Goal: Book appointment/travel/reservation

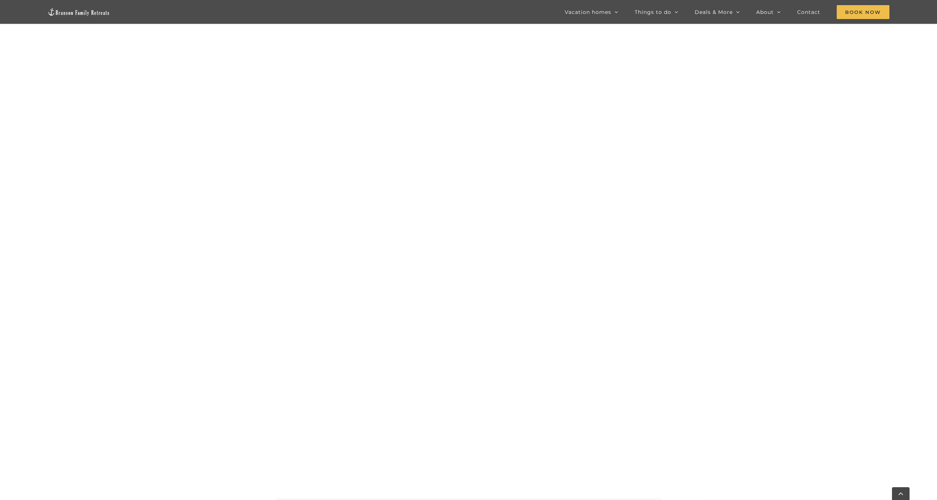
scroll to position [572, 0]
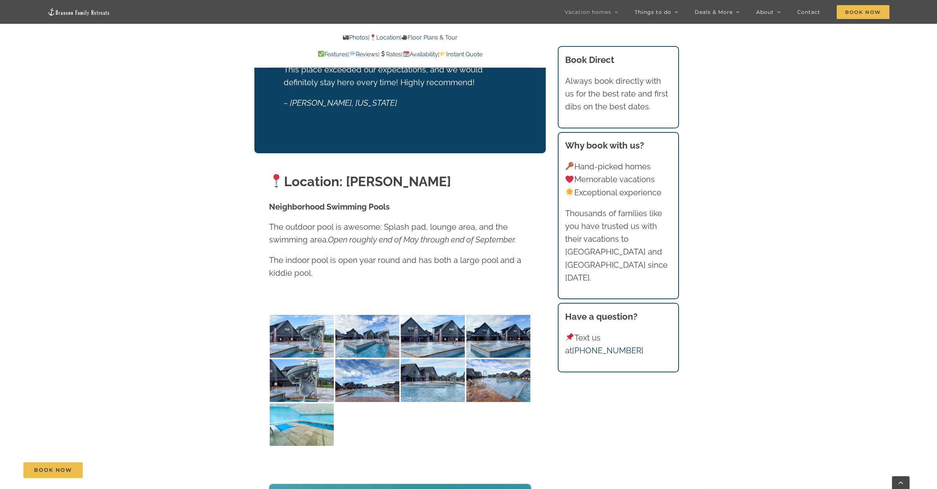
scroll to position [1580, 0]
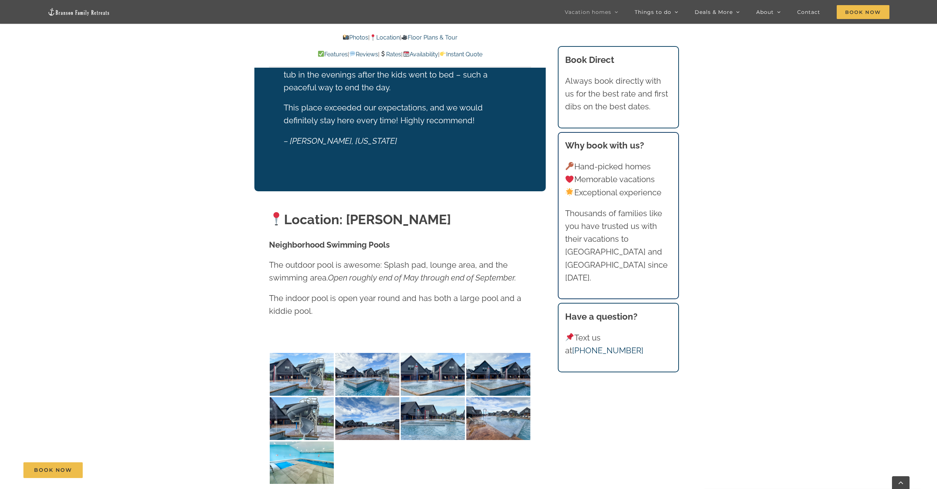
click at [431, 55] on link "Availability" at bounding box center [420, 54] width 35 height 7
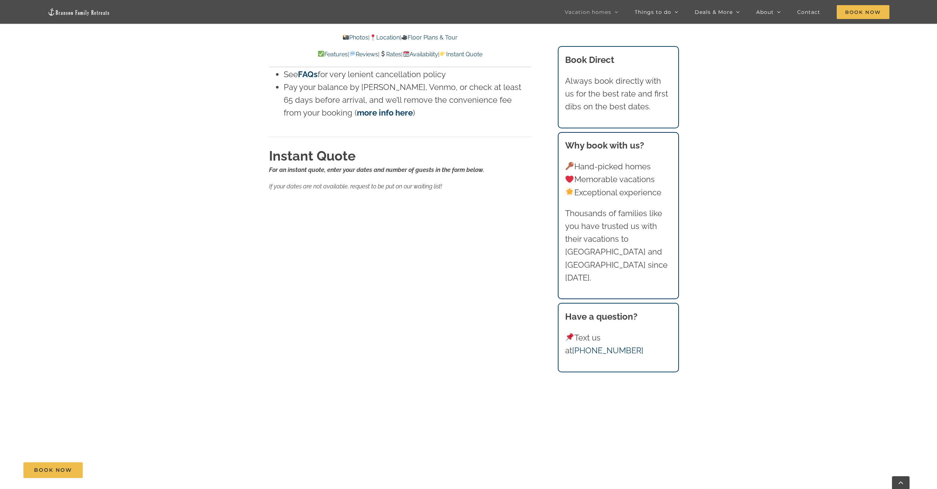
scroll to position [4416, 0]
